Goal: Register for event/course

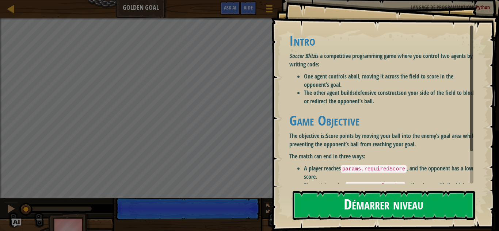
click at [351, 204] on button "Démarrer niveau" at bounding box center [384, 205] width 182 height 29
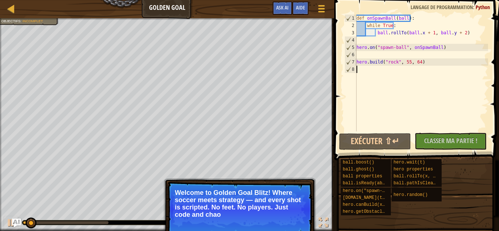
type textarea "[DOMAIN_NAME]("rock", 55, 64)"
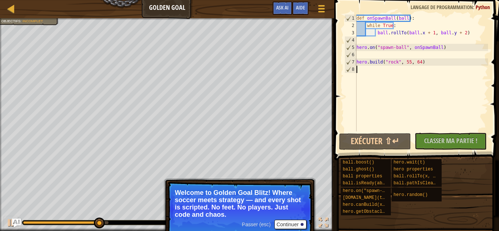
type textarea "[DOMAIN_NAME]("rock", 55, 64)"
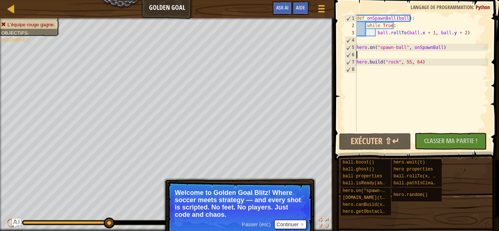
type textarea "hero.on("spawn-ball", onSpawnBall)"
click at [283, 220] on button "Continuer" at bounding box center [290, 224] width 32 height 9
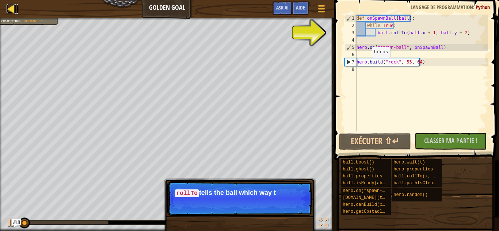
click at [7, 5] on div at bounding box center [11, 8] width 9 height 9
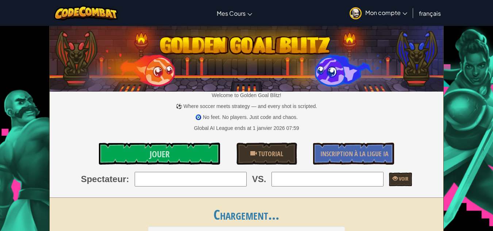
click at [7, 5] on div "Basculer la navigation Mes Cours Salle de Classe CodeCombat Salle de classe Oza…" at bounding box center [246, 13] width 497 height 26
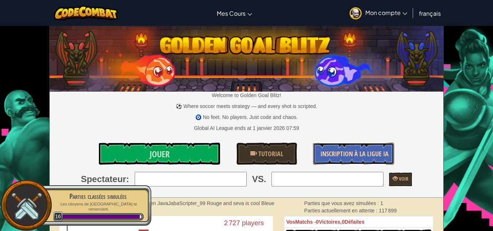
click at [342, 152] on span "Inscription à la Ligue IA" at bounding box center [355, 153] width 68 height 9
